Goal: Task Accomplishment & Management: Complete application form

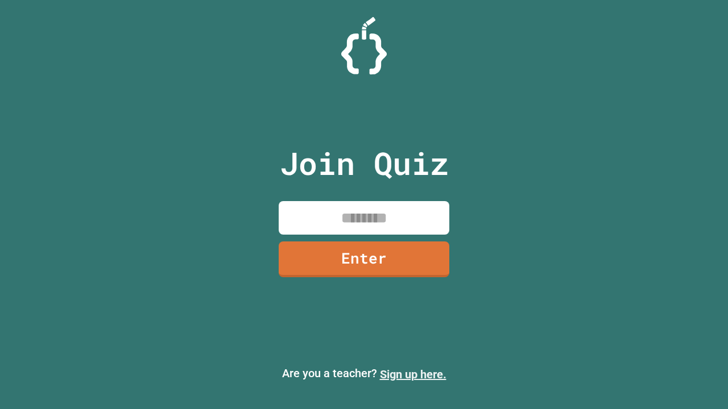
click at [413, 375] on link "Sign up here." at bounding box center [413, 375] width 66 height 14
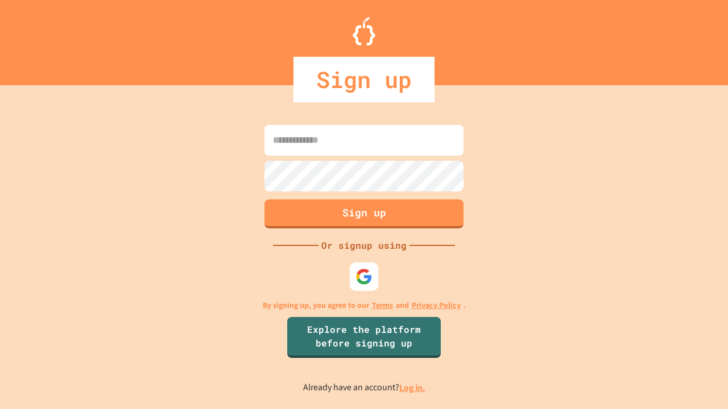
click at [413, 388] on link "Log in." at bounding box center [412, 388] width 26 height 12
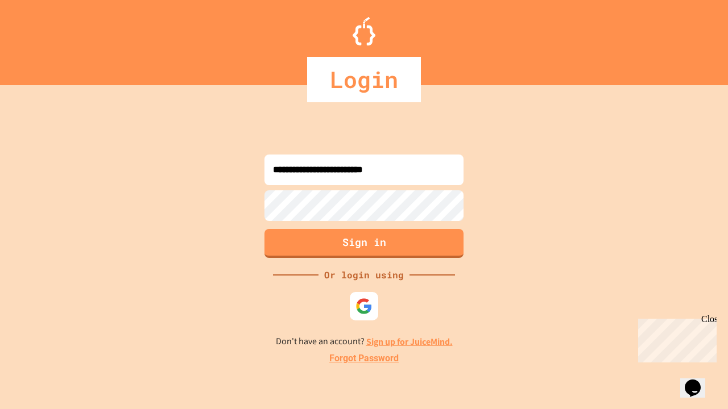
type input "**********"
